Goal: Check status: Check status

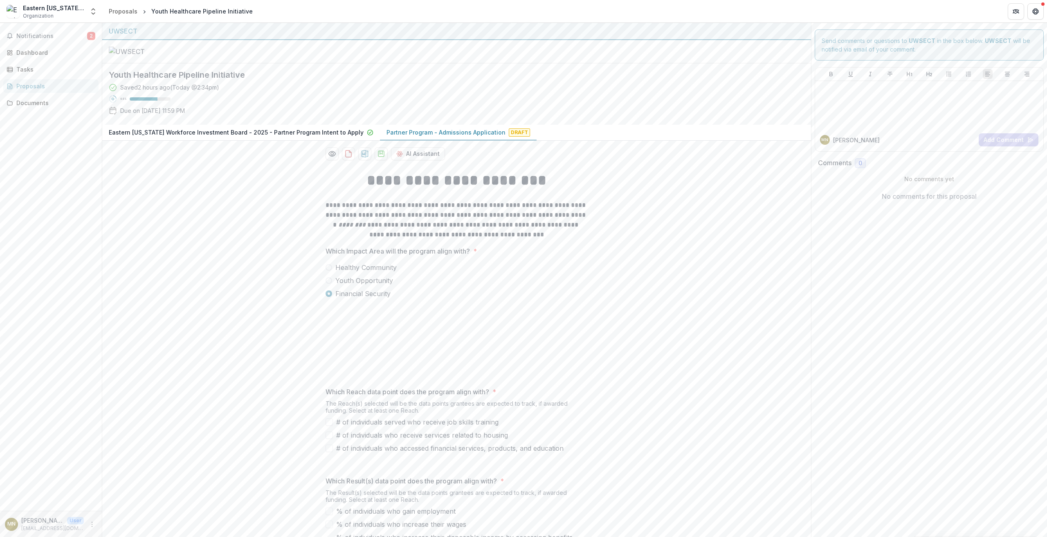
click at [426, 137] on p "Partner Program - Admissions Application" at bounding box center [445, 132] width 119 height 9
click at [39, 85] on div "Proposals" at bounding box center [54, 86] width 76 height 9
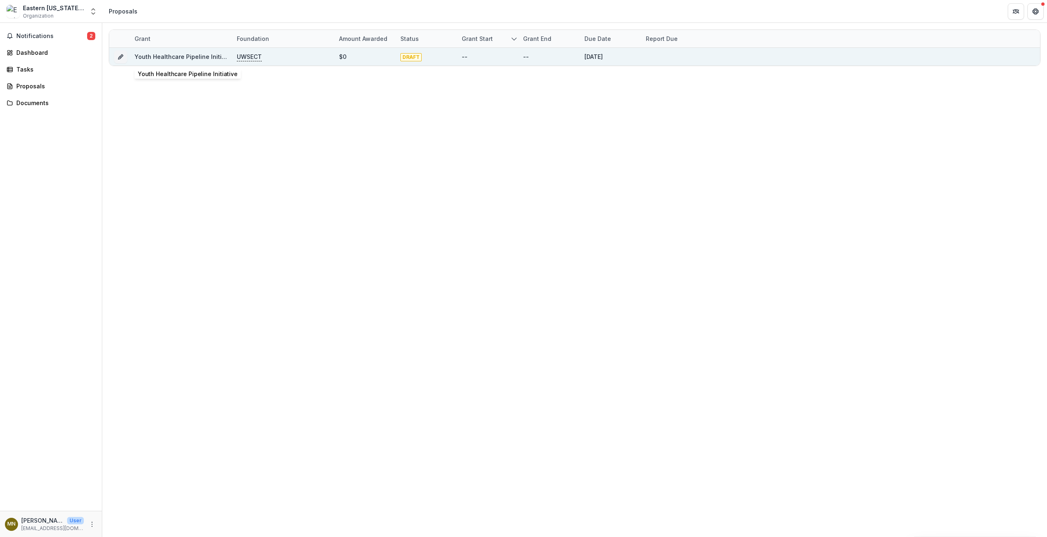
click at [200, 58] on link "Youth Healthcare Pipeline Initiative" at bounding box center [185, 56] width 101 height 7
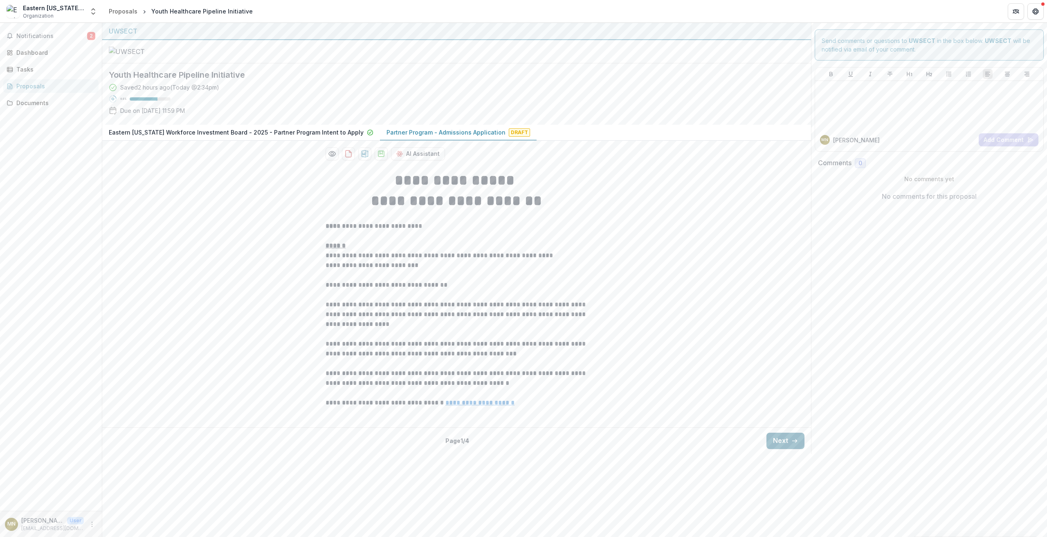
click at [785, 449] on button "Next" at bounding box center [785, 441] width 38 height 16
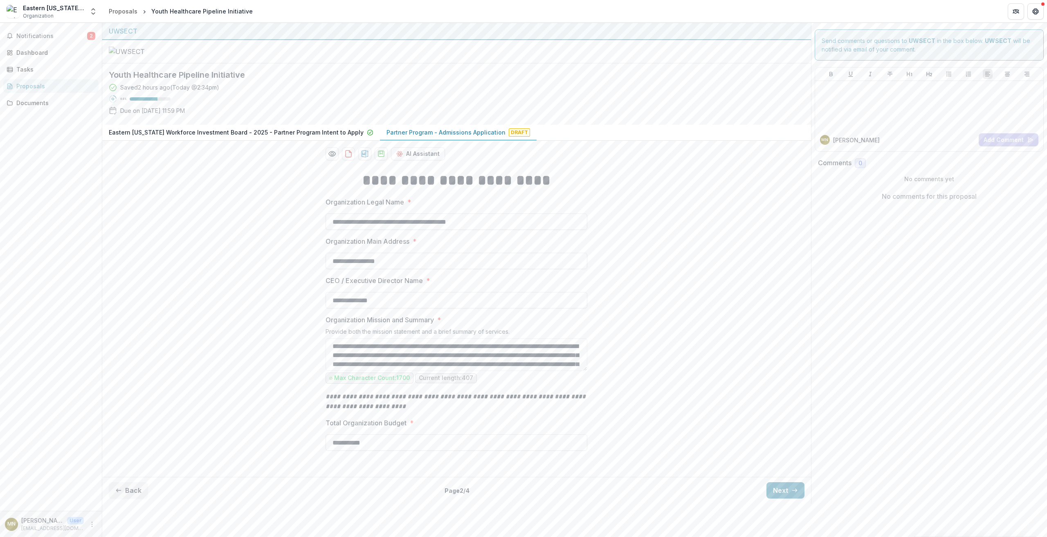
scroll to position [42, 0]
click at [782, 498] on button "Next" at bounding box center [785, 490] width 38 height 16
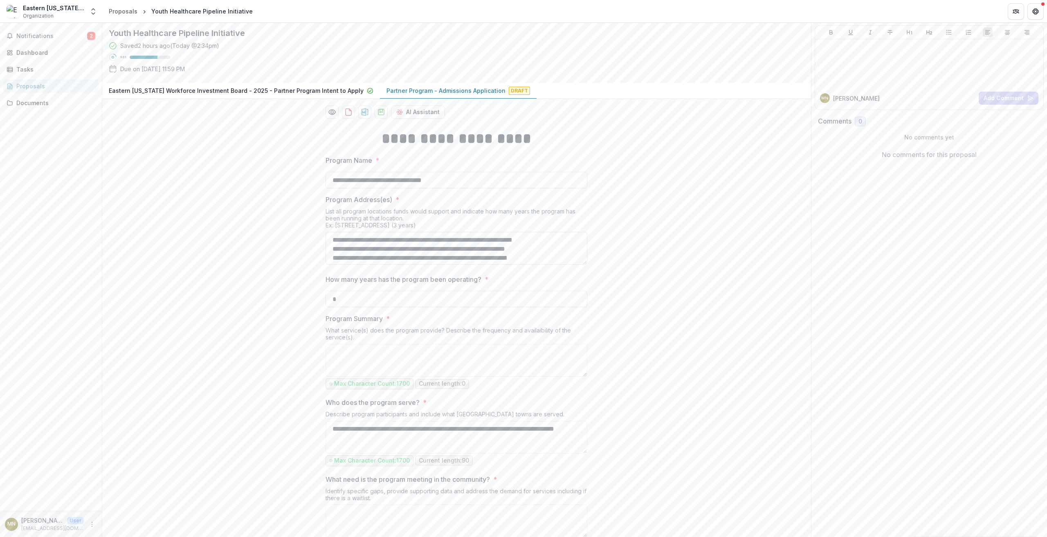
click at [515, 265] on textarea "**********" at bounding box center [456, 248] width 262 height 33
